Goal: Task Accomplishment & Management: Manage account settings

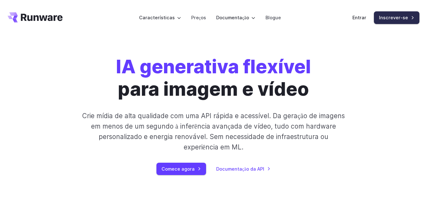
click at [390, 16] on font "Inscrever-se" at bounding box center [393, 17] width 29 height 5
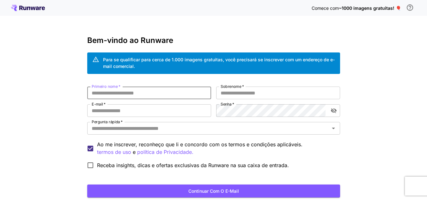
click at [94, 94] on input "Primeiro nome   *" at bounding box center [149, 93] width 124 height 13
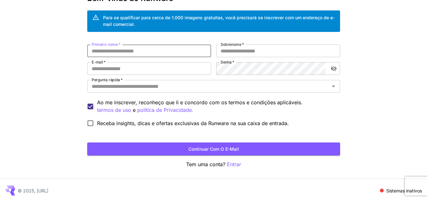
scroll to position [44, 0]
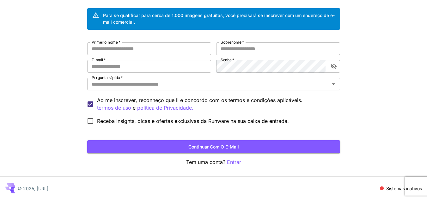
click at [232, 165] on font "Entrar" at bounding box center [234, 162] width 14 height 6
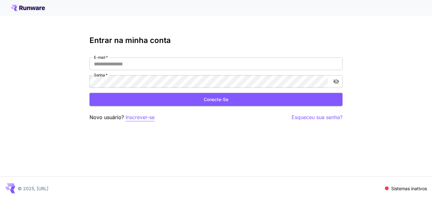
click at [133, 117] on font "Inscrever-se" at bounding box center [139, 117] width 29 height 6
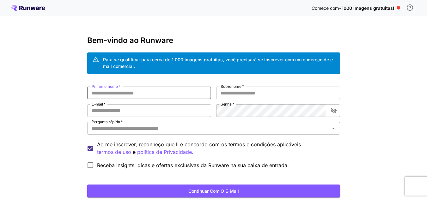
click at [113, 90] on input "Primeiro nome   *" at bounding box center [149, 93] width 124 height 13
type input "*"
type input "****"
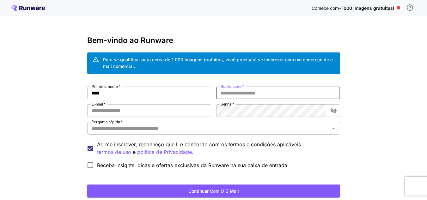
click at [223, 92] on input "Sobrenome   *" at bounding box center [278, 93] width 124 height 13
type input "**"
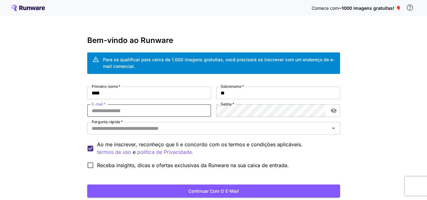
click at [98, 110] on input "E-mail   *" at bounding box center [149, 110] width 124 height 13
click at [125, 110] on input "E-mail   *" at bounding box center [149, 110] width 124 height 13
type input "**********"
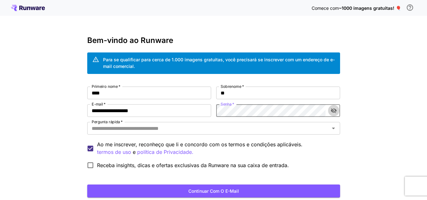
click at [333, 110] on icon "alternar a visibilidade da senha" at bounding box center [334, 110] width 6 height 6
click at [333, 110] on icon "alternar a visibilidade da senha" at bounding box center [334, 111] width 6 height 4
click at [332, 126] on icon "Abrir" at bounding box center [334, 129] width 8 height 8
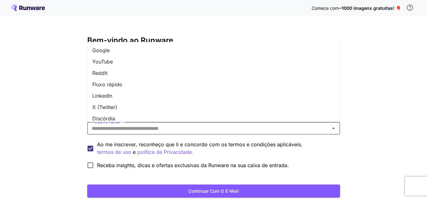
click at [112, 60] on font "YouTube" at bounding box center [102, 61] width 21 height 6
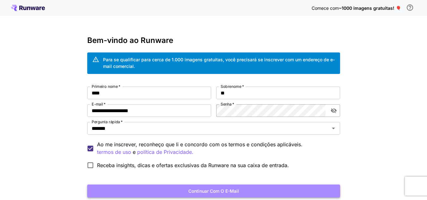
click at [191, 192] on font "Continuar com o e-mail" at bounding box center [213, 190] width 51 height 5
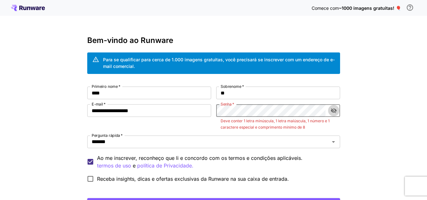
click at [333, 111] on icon "alternar a visibilidade da senha" at bounding box center [334, 110] width 6 height 5
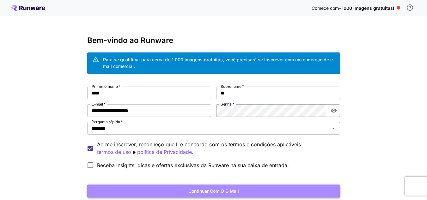
click at [211, 190] on font "Continuar com o e-mail" at bounding box center [213, 190] width 51 height 5
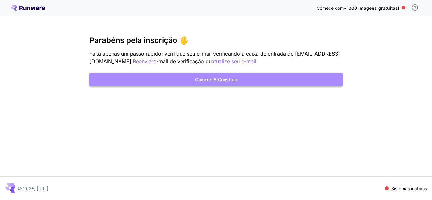
click at [229, 76] on font "Comece a construir" at bounding box center [216, 80] width 42 height 8
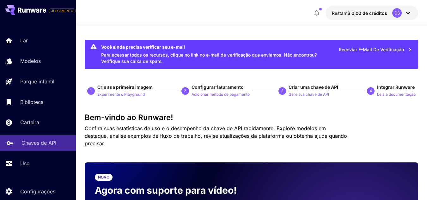
click at [39, 144] on font "Chaves de API" at bounding box center [38, 143] width 35 height 6
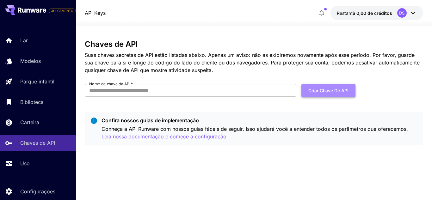
click at [332, 89] on font "Criar chave de API" at bounding box center [328, 90] width 40 height 5
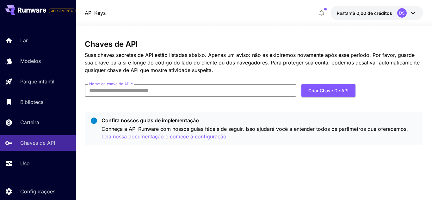
click at [92, 89] on input "Nome da chave da API   *" at bounding box center [190, 90] width 211 height 13
type input "**********"
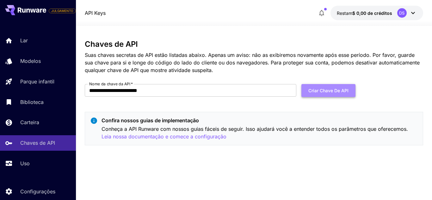
click at [325, 90] on font "Criar chave de API" at bounding box center [328, 90] width 40 height 5
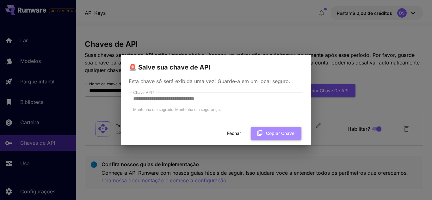
click at [258, 131] on icon "button" at bounding box center [259, 133] width 7 height 7
click at [234, 133] on font "Fechar" at bounding box center [234, 133] width 14 height 5
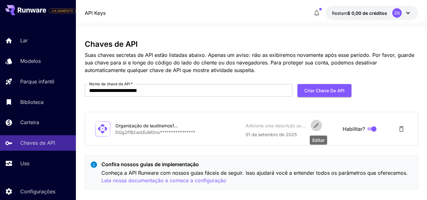
click at [316, 125] on icon "Editar" at bounding box center [316, 125] width 5 height 5
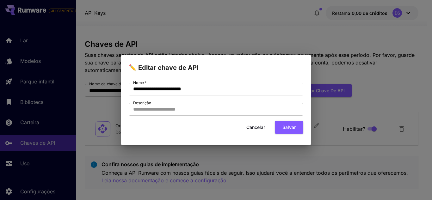
click at [331, 152] on div "**********" at bounding box center [216, 100] width 432 height 200
click at [253, 125] on font "Cancelar" at bounding box center [255, 127] width 19 height 5
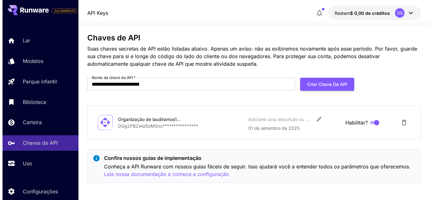
scroll to position [8, 0]
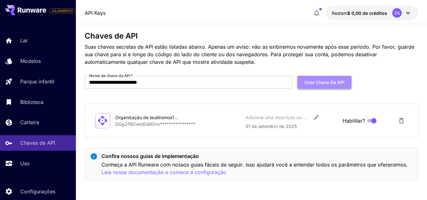
click at [308, 80] on font "Criar chave de API" at bounding box center [324, 82] width 40 height 5
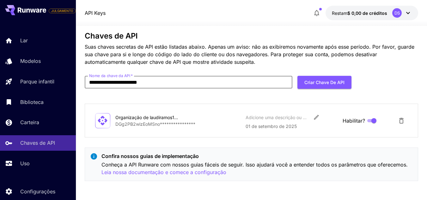
click at [136, 82] on input "**********" at bounding box center [189, 82] width 208 height 13
type input "**********"
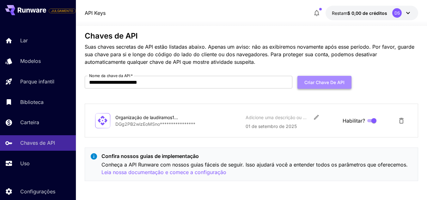
click at [319, 80] on font "Criar chave de API" at bounding box center [324, 82] width 40 height 5
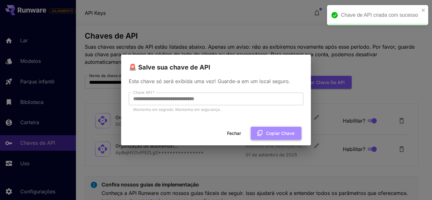
click at [260, 132] on icon "button" at bounding box center [259, 133] width 7 height 7
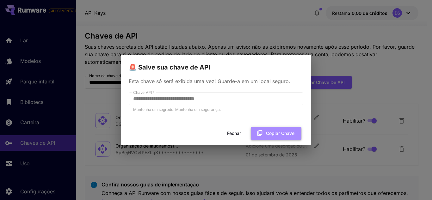
click at [260, 132] on icon "button" at bounding box center [259, 133] width 7 height 7
